Goal: Task Accomplishment & Management: Complete application form

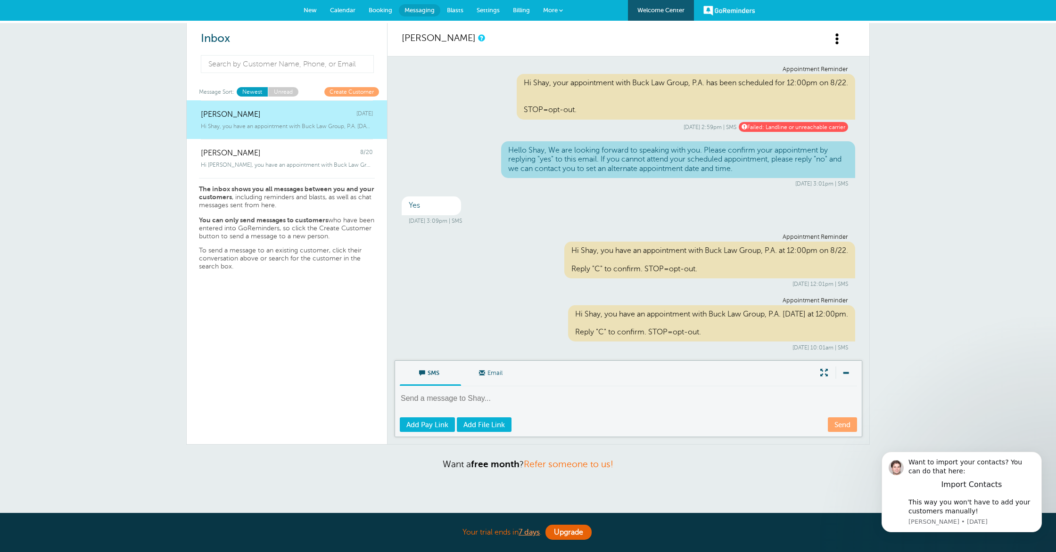
click at [309, 13] on span "New" at bounding box center [310, 10] width 13 height 7
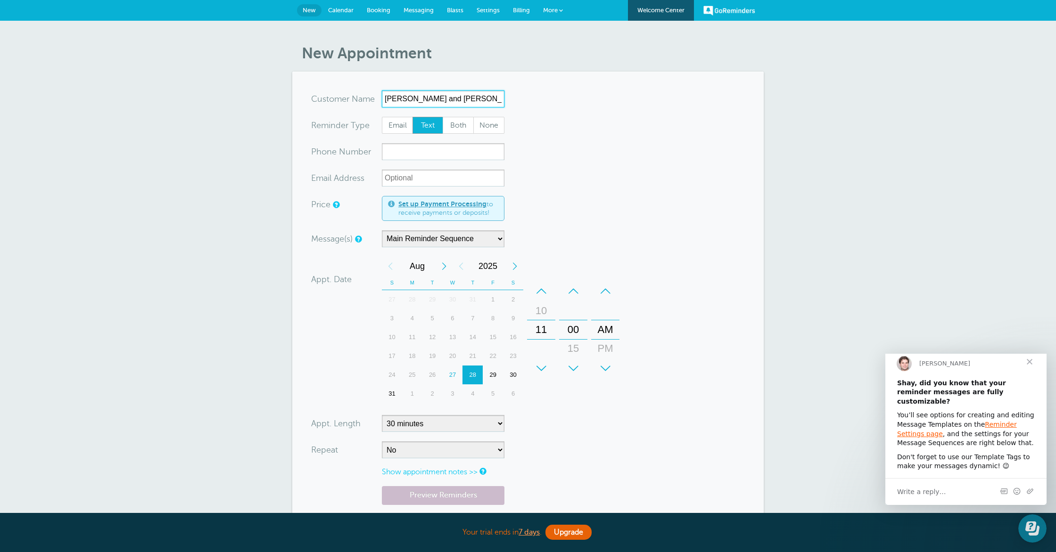
type input "[PERSON_NAME] and [PERSON_NAME]"
click at [428, 152] on input "xxx-no-autofill" at bounding box center [443, 151] width 123 height 17
type input "8124532353"
click at [412, 179] on input "xx-no-autofill" at bounding box center [443, 178] width 123 height 17
click at [430, 237] on select "Main Reminder Sequence" at bounding box center [443, 238] width 123 height 17
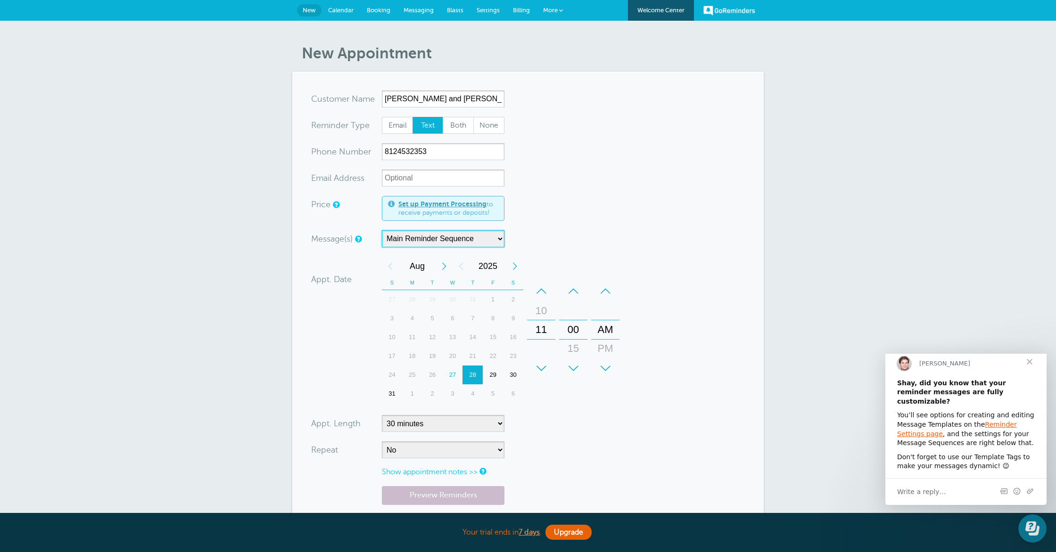
click at [382, 230] on select "Main Reminder Sequence" at bounding box center [443, 238] width 123 height 17
click at [471, 373] on div "28" at bounding box center [472, 375] width 20 height 19
click at [544, 371] on div "+" at bounding box center [541, 368] width 28 height 19
click at [542, 370] on div "+" at bounding box center [541, 368] width 28 height 19
click at [605, 369] on div "+" at bounding box center [605, 368] width 28 height 19
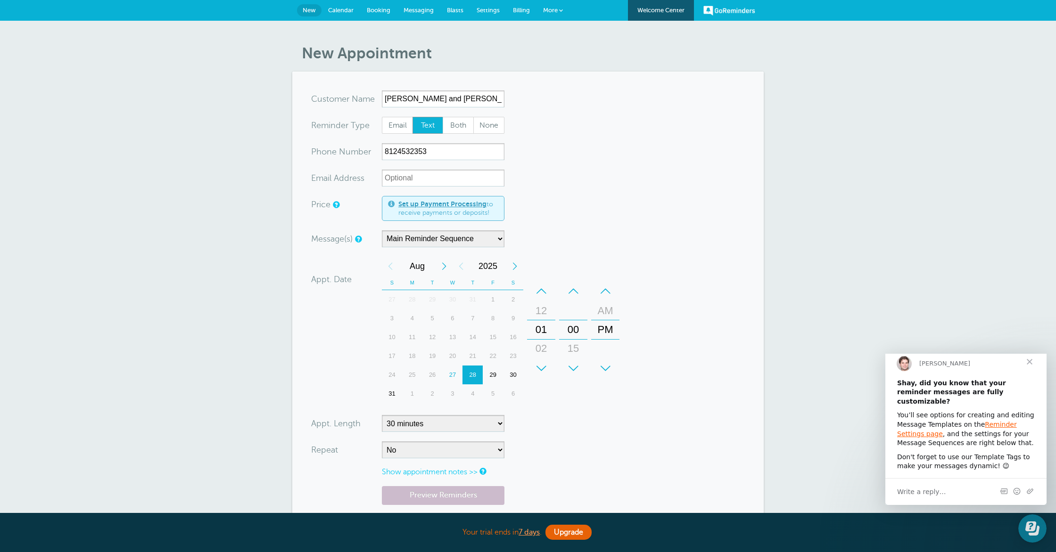
drag, startPoint x: 592, startPoint y: 413, endPoint x: 524, endPoint y: 431, distance: 70.8
click at [592, 413] on form "You are creating a new customer. To use an existing customer select one from th…" at bounding box center [528, 323] width 434 height 466
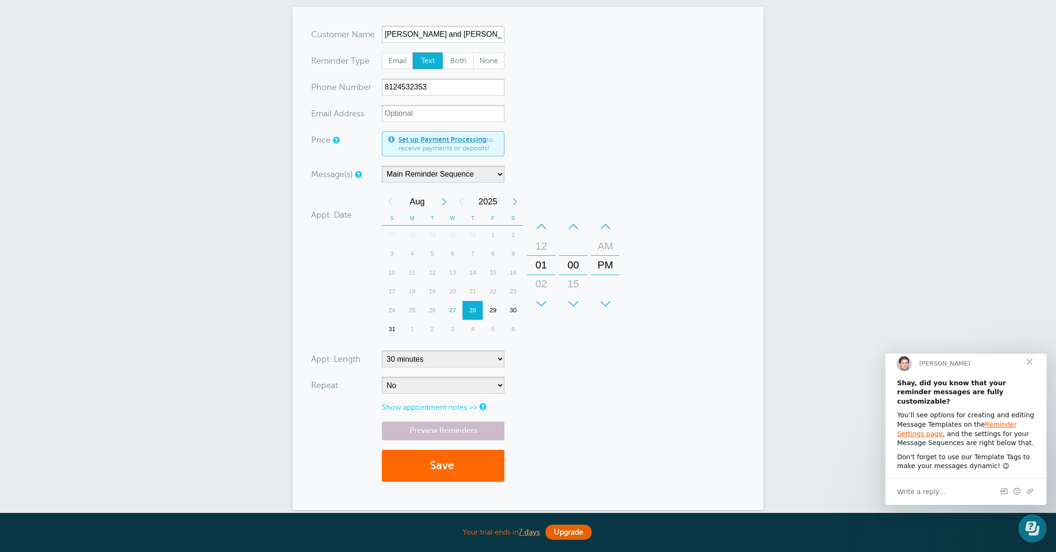
scroll to position [91, 0]
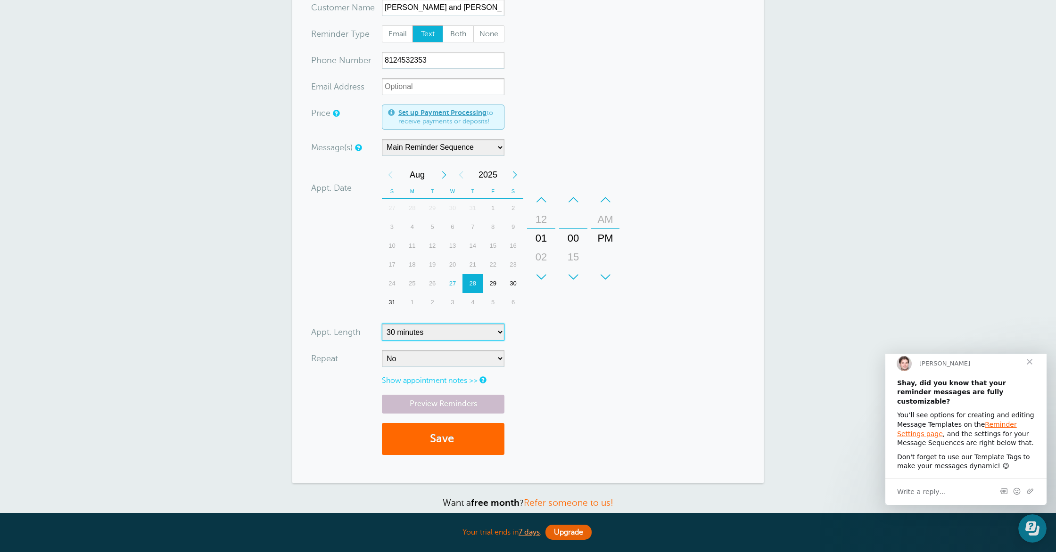
click at [441, 334] on select "5 minutes 10 minutes 15 minutes 20 minutes 25 minutes 30 minutes 35 minutes 40 …" at bounding box center [443, 332] width 123 height 17
select select "60"
click at [382, 324] on select "5 minutes 10 minutes 15 minutes 20 minutes 25 minutes 30 minutes 35 minutes 40 …" at bounding box center [443, 332] width 123 height 17
click at [600, 370] on form "You are creating a new customer. To use an existing customer select one from th…" at bounding box center [528, 232] width 434 height 466
click at [423, 383] on link "Show appointment notes >>" at bounding box center [430, 381] width 96 height 8
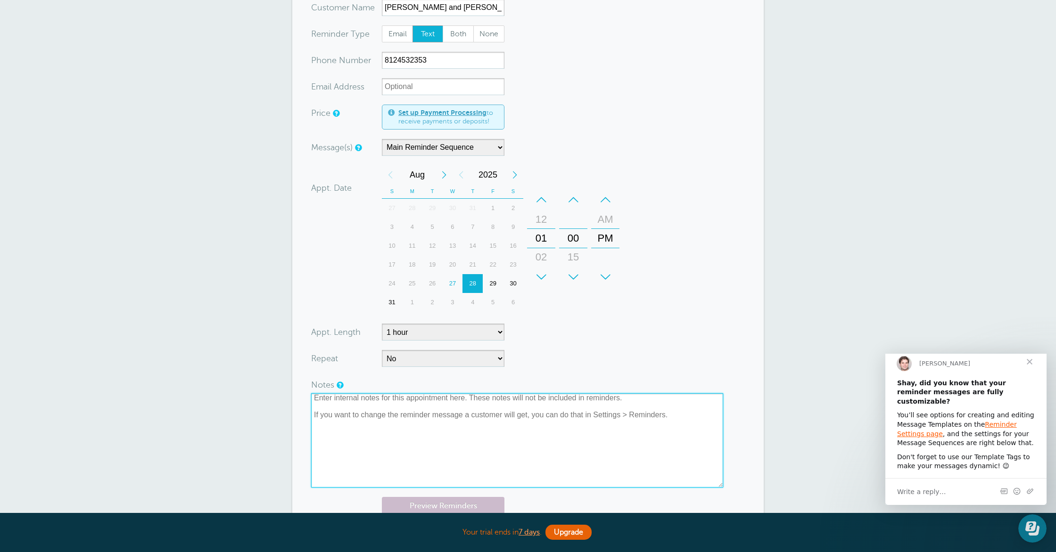
click at [412, 441] on textarea at bounding box center [517, 441] width 412 height 94
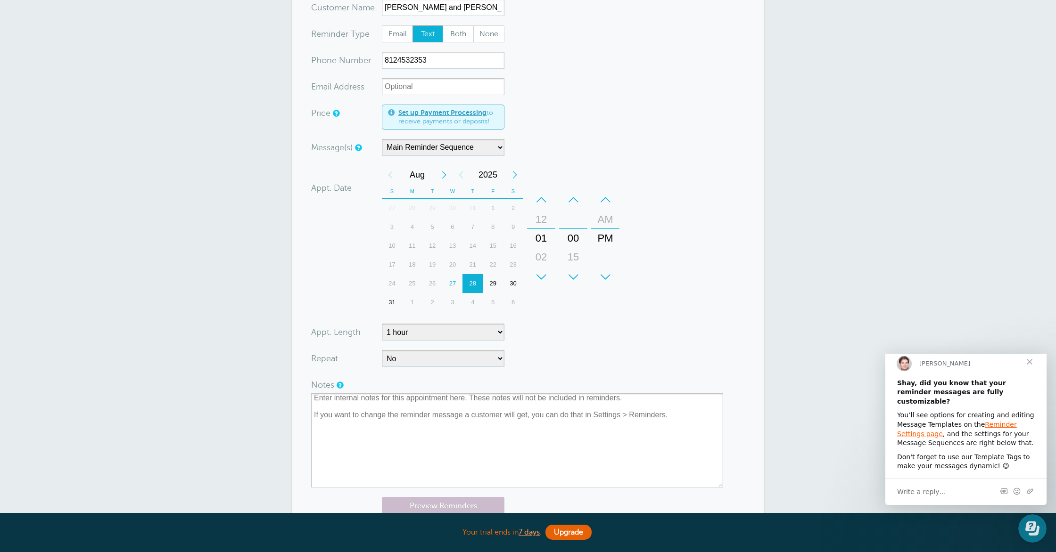
click at [600, 369] on form "You are creating a new customer. To use an existing customer select one from th…" at bounding box center [528, 283] width 434 height 568
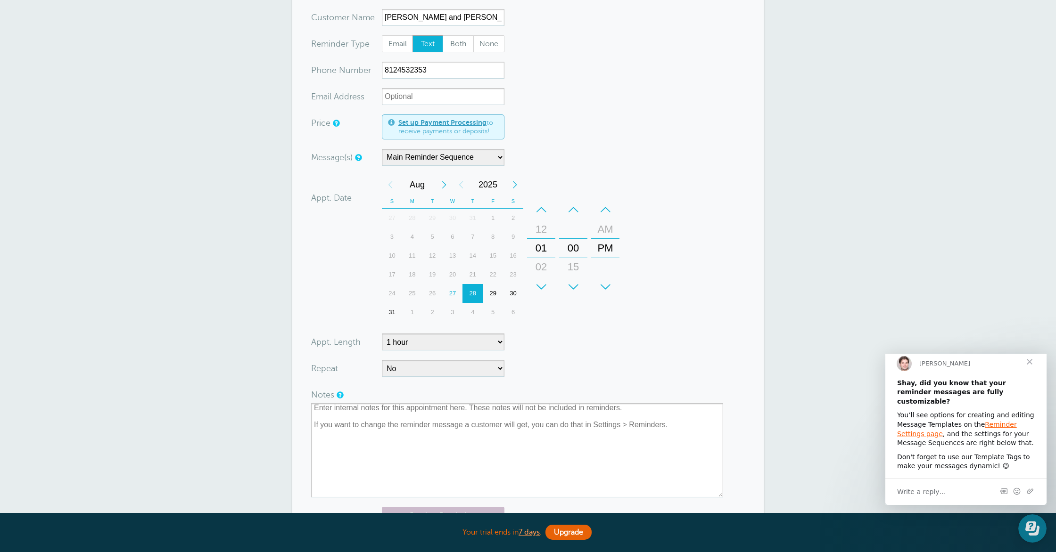
scroll to position [0, 0]
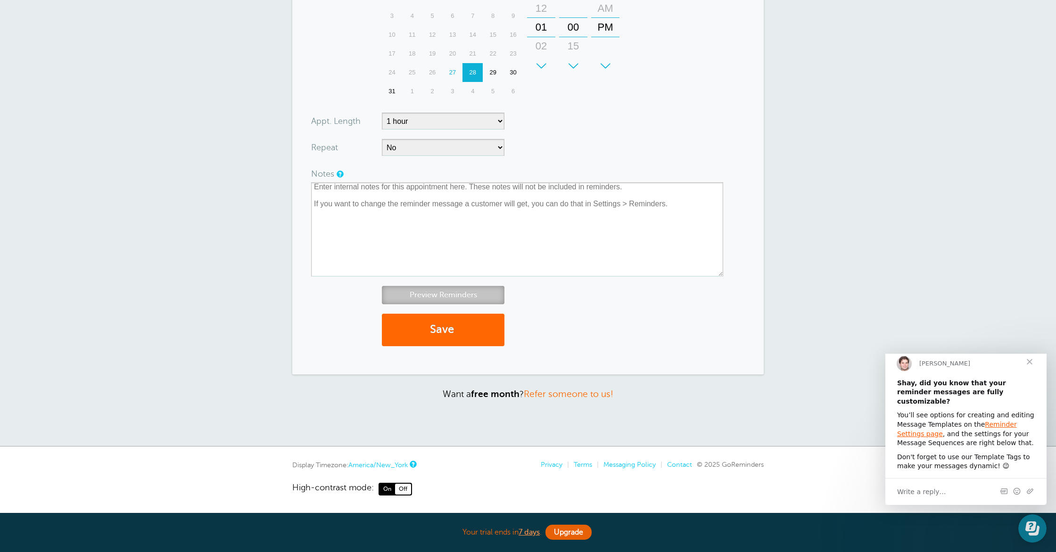
click at [447, 295] on link "Preview Reminders" at bounding box center [443, 295] width 123 height 18
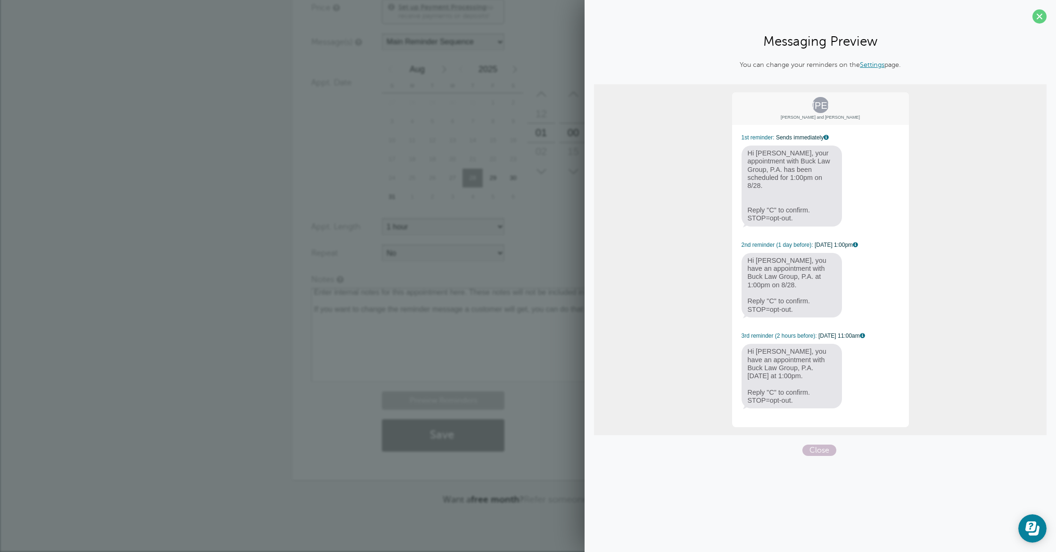
drag, startPoint x: 1036, startPoint y: 19, endPoint x: 978, endPoint y: 82, distance: 85.8
click at [1036, 19] on span at bounding box center [1039, 16] width 14 height 14
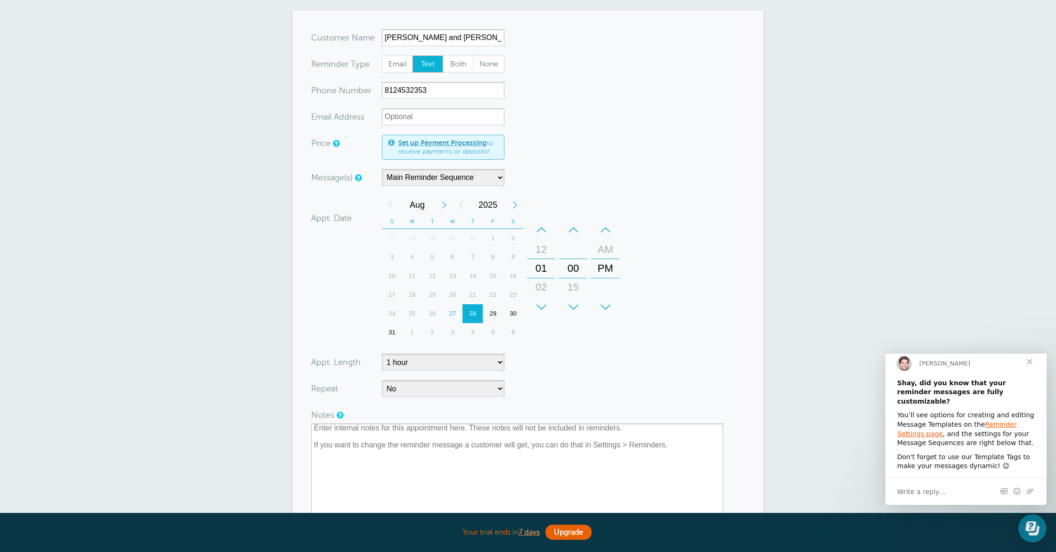
scroll to position [29, 0]
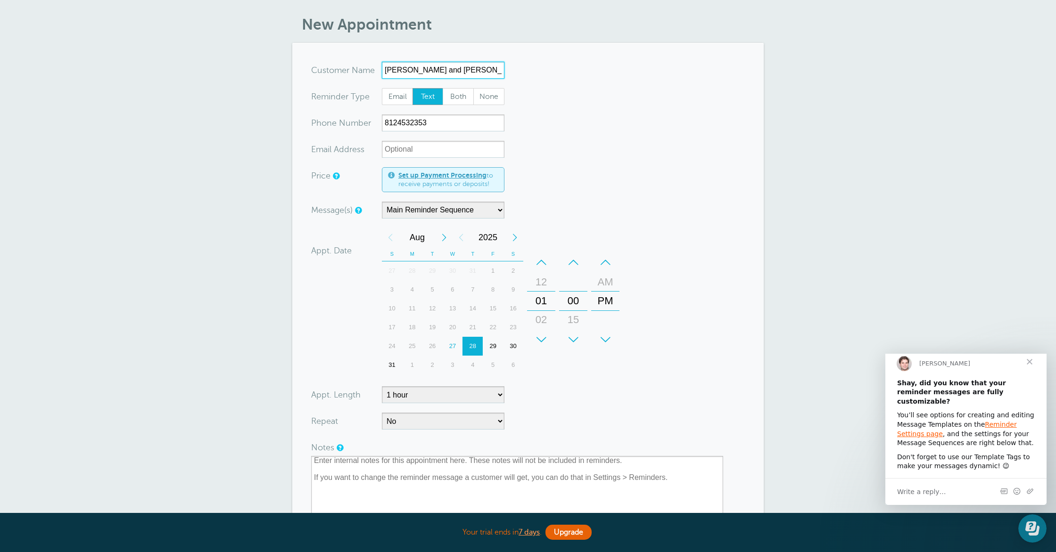
click at [464, 71] on input "[PERSON_NAME] and [PERSON_NAME]" at bounding box center [443, 70] width 123 height 17
type input "[PERSON_NAME] and [PERSON_NAME]"
click at [543, 95] on form "You are creating a new customer. To use an existing customer select one from th…" at bounding box center [528, 346] width 434 height 568
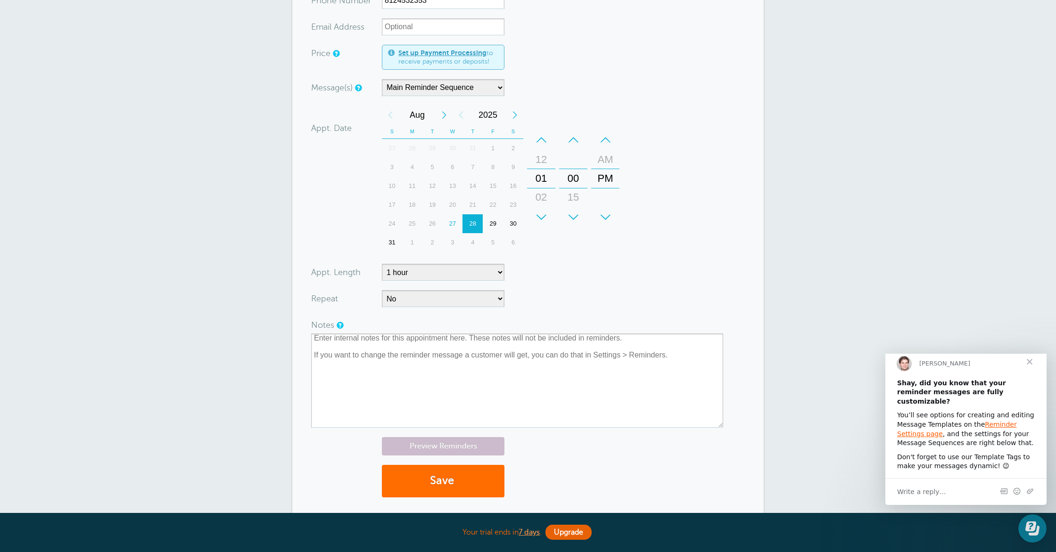
scroll to position [143, 0]
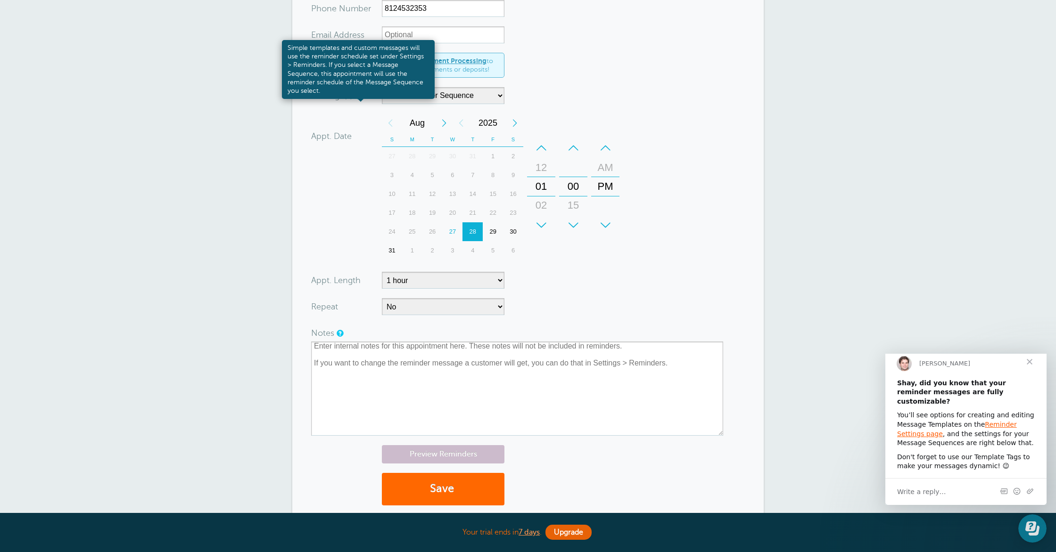
click at [359, 94] on link at bounding box center [358, 96] width 6 height 6
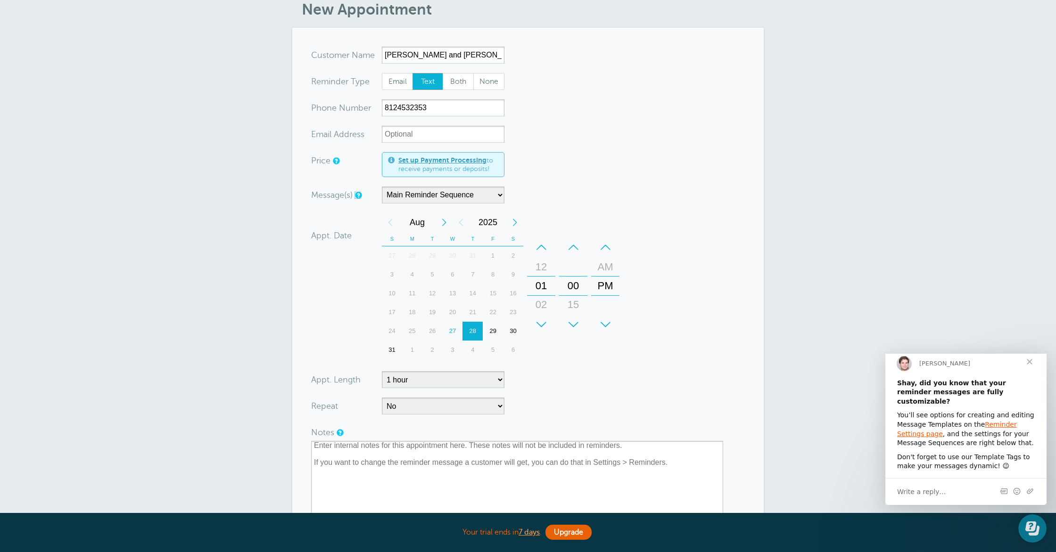
scroll to position [0, 0]
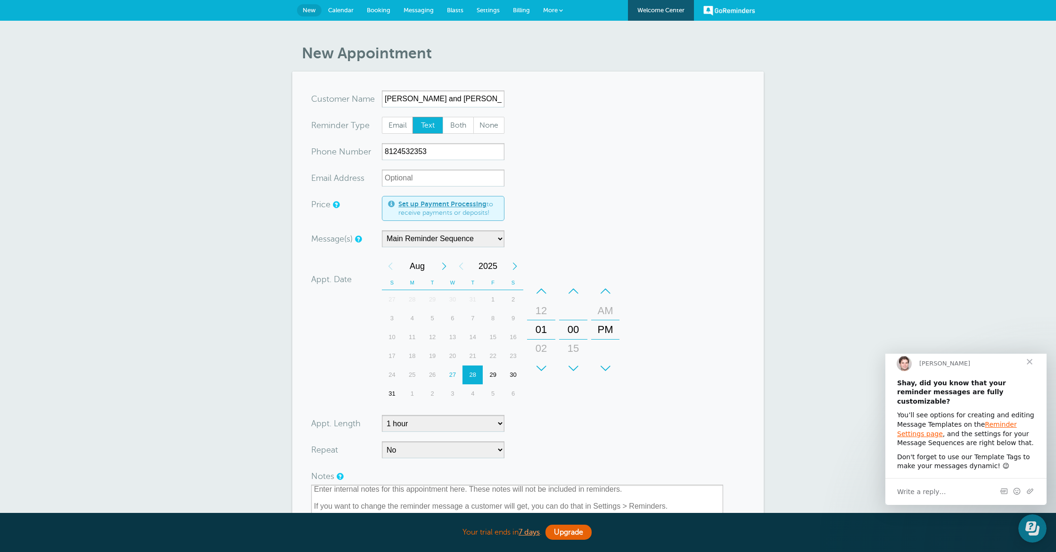
click at [625, 187] on form "You are creating a new customer. To use an existing customer select one from th…" at bounding box center [528, 374] width 434 height 568
click at [605, 446] on form "You are creating a new customer. To use an existing customer select one from th…" at bounding box center [528, 374] width 434 height 568
click at [995, 425] on link "Reminder Settings page" at bounding box center [957, 429] width 120 height 17
click at [620, 195] on form "You are creating a new customer. To use an existing customer select one from th…" at bounding box center [528, 374] width 434 height 568
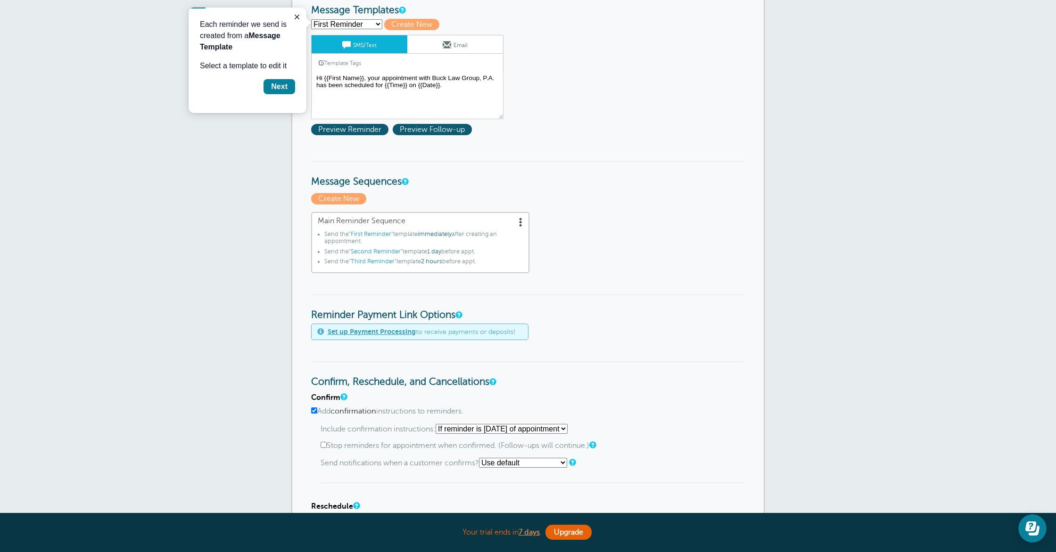
scroll to position [119, 0]
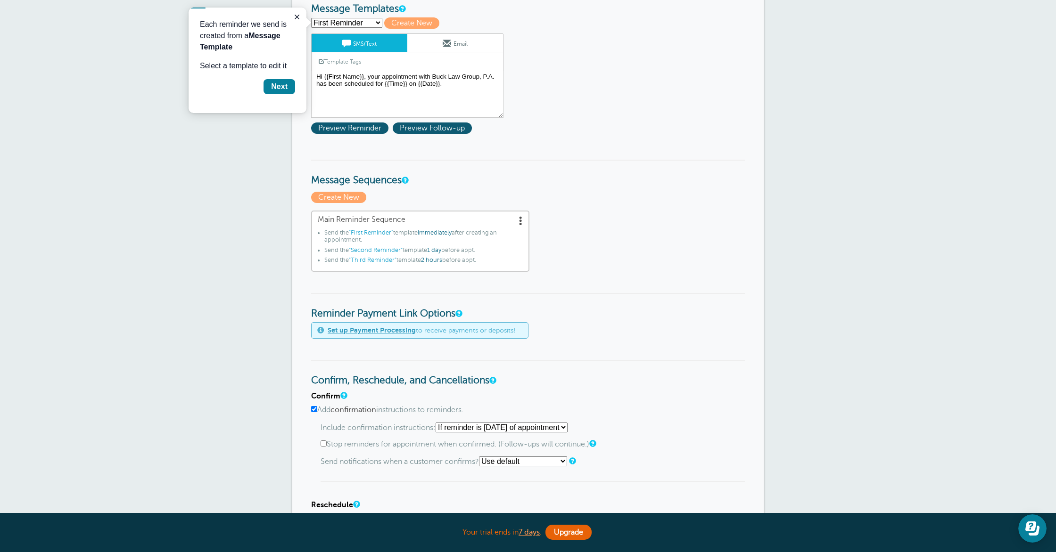
click at [355, 333] on link "Set up Payment Processing" at bounding box center [372, 331] width 88 height 8
